Goal: Task Accomplishment & Management: Use online tool/utility

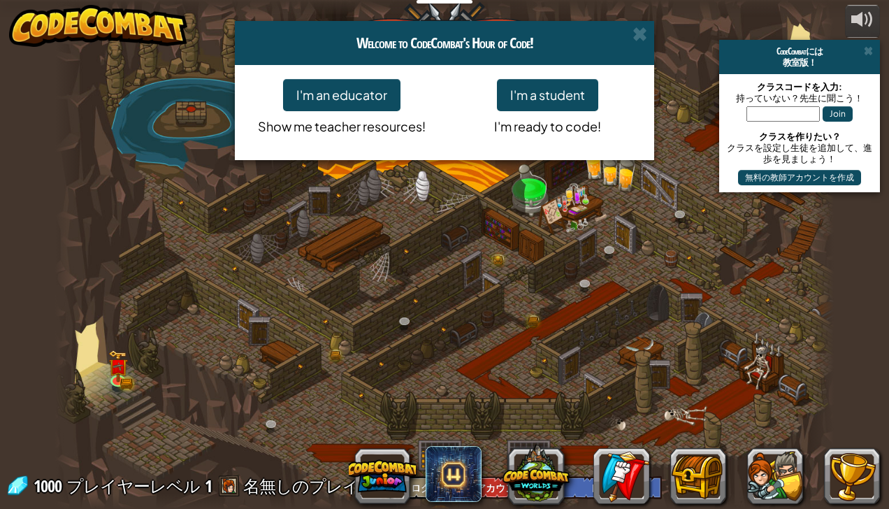
select select "ja"
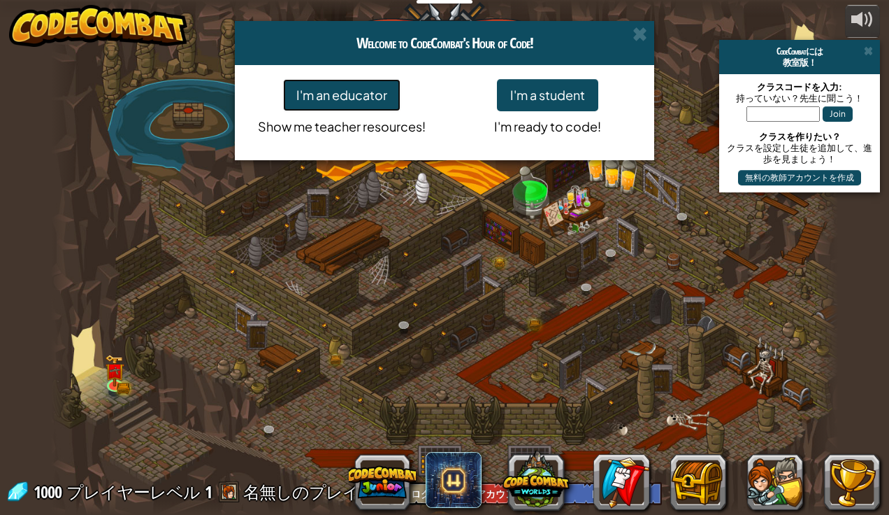
click at [341, 110] on button "I'm an educator" at bounding box center [341, 95] width 117 height 32
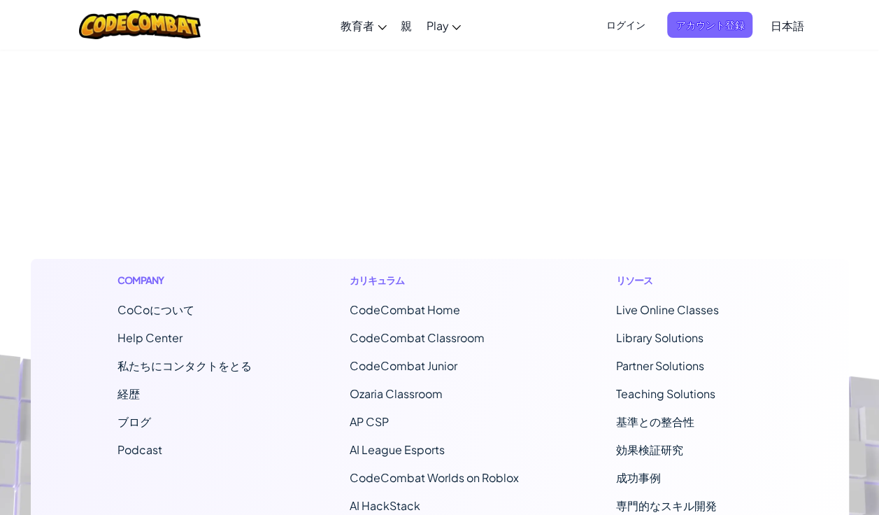
click at [357, 88] on footer "Company CoCoについて Help Center 私たちにコンタクトをとる 経歴 ブログ Podcast カリキュラム CodeCombat Home…" at bounding box center [439, 427] width 879 height 757
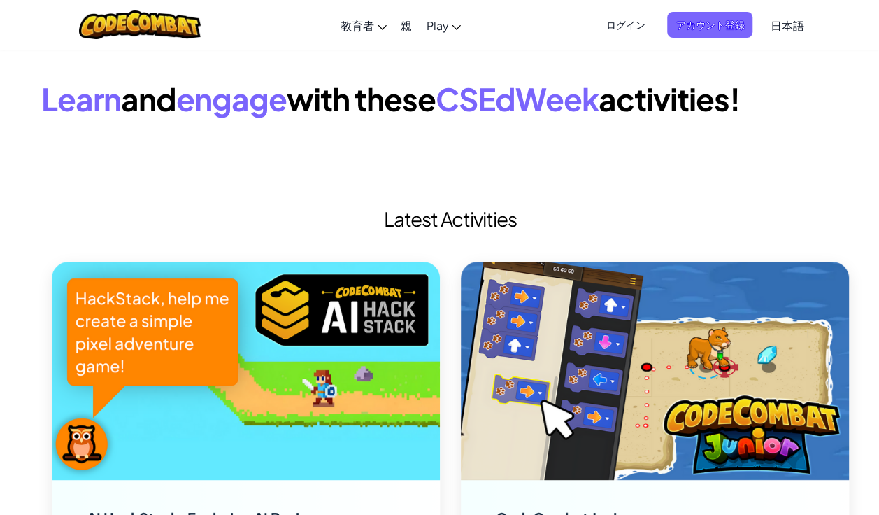
select select "ja"
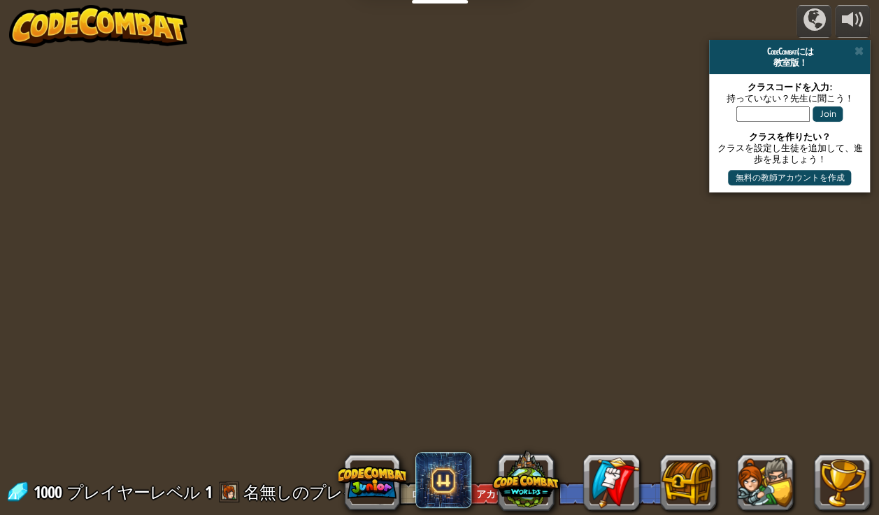
select select "ja"
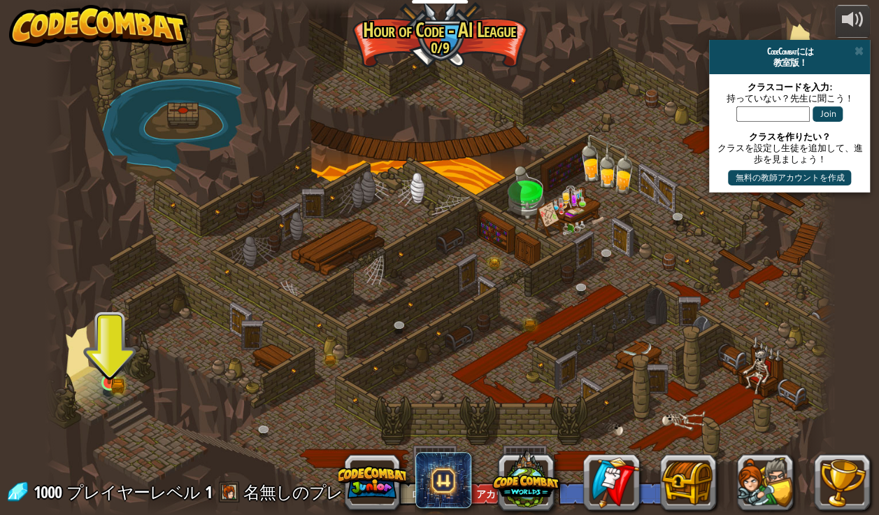
click at [111, 368] on img at bounding box center [109, 363] width 12 height 12
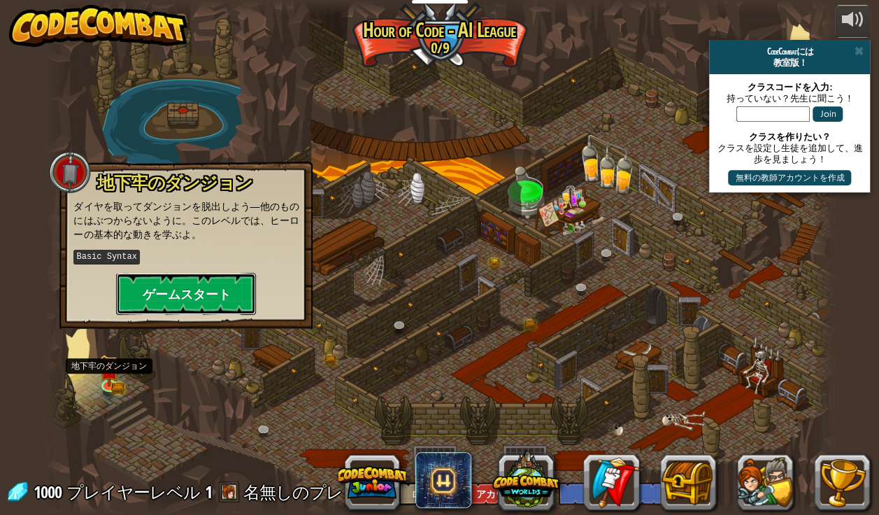
click at [179, 273] on button "ゲームスタート" at bounding box center [186, 294] width 140 height 42
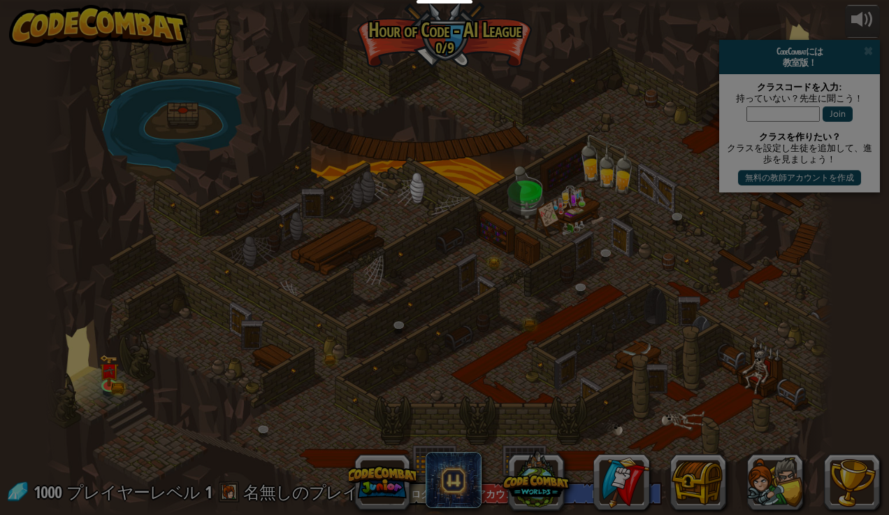
click at [0, 0] on div at bounding box center [0, 0] width 0 height 0
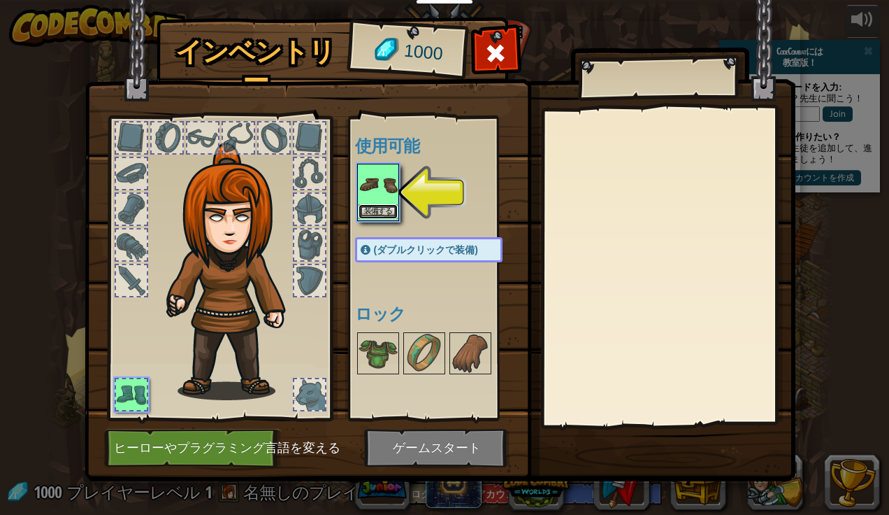
click at [385, 206] on button "装備する" at bounding box center [378, 211] width 39 height 15
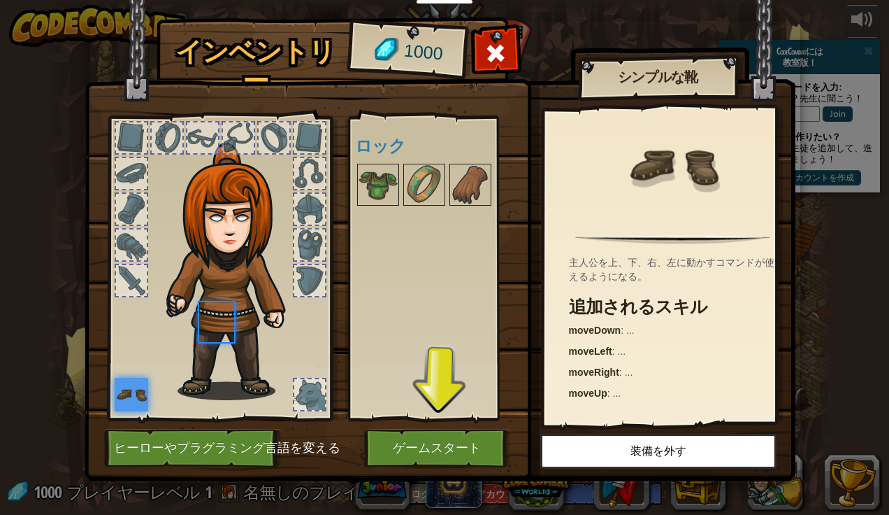
click at [369, 217] on div "使用可能 装備する (ダブルクリックで装備) ロック" at bounding box center [443, 268] width 176 height 292
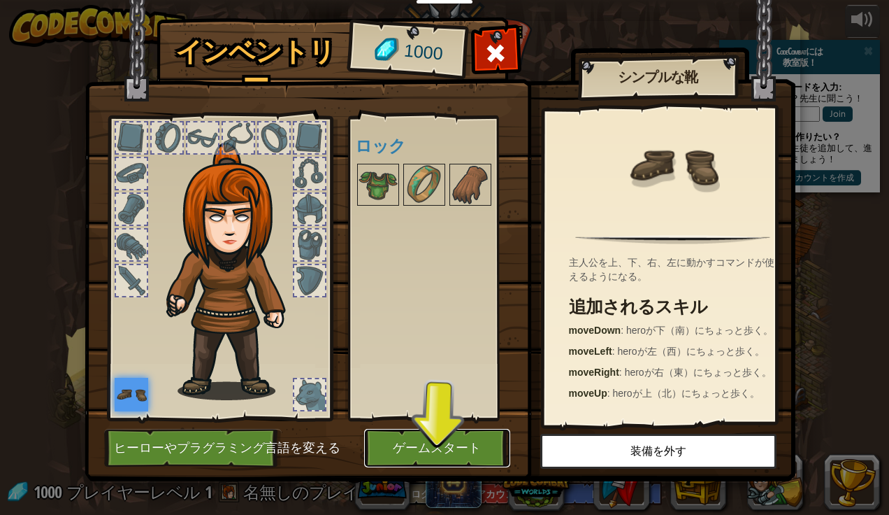
click at [443, 439] on button "ゲームスタート" at bounding box center [437, 448] width 146 height 38
click at [452, 445] on button "ゲームスタート" at bounding box center [437, 448] width 146 height 38
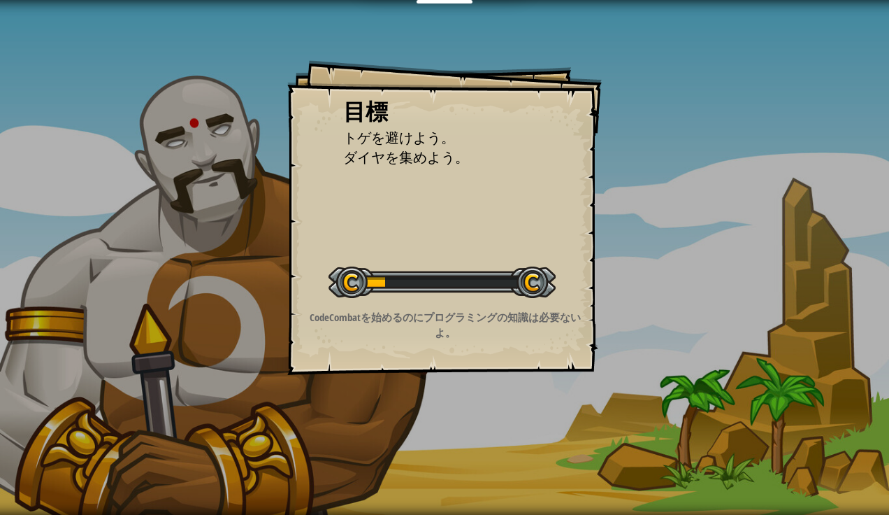
click at [480, 287] on div at bounding box center [442, 281] width 227 height 31
click at [487, 280] on div at bounding box center [442, 281] width 227 height 31
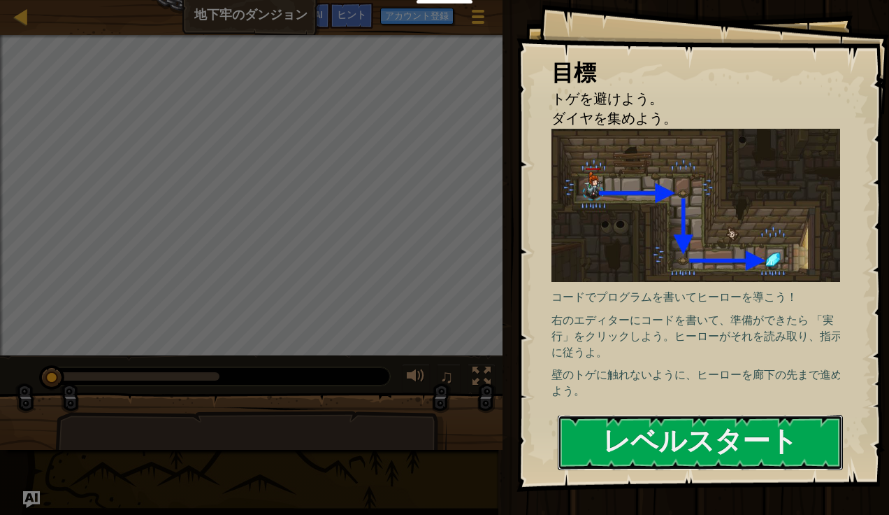
click at [622, 415] on button "レベルスタート" at bounding box center [700, 442] width 285 height 55
click at [606, 415] on button "レベルスタート" at bounding box center [700, 442] width 285 height 55
click at [614, 267] on div "目標 トゲを避けよう。 ダイヤを集めよう。 コードでプログラムを書いてヒーローを導こう！ 右のエディターにコードを書いて、準備ができたら 「実行」をクリックし…" at bounding box center [703, 246] width 373 height 492
